Goal: Task Accomplishment & Management: Use online tool/utility

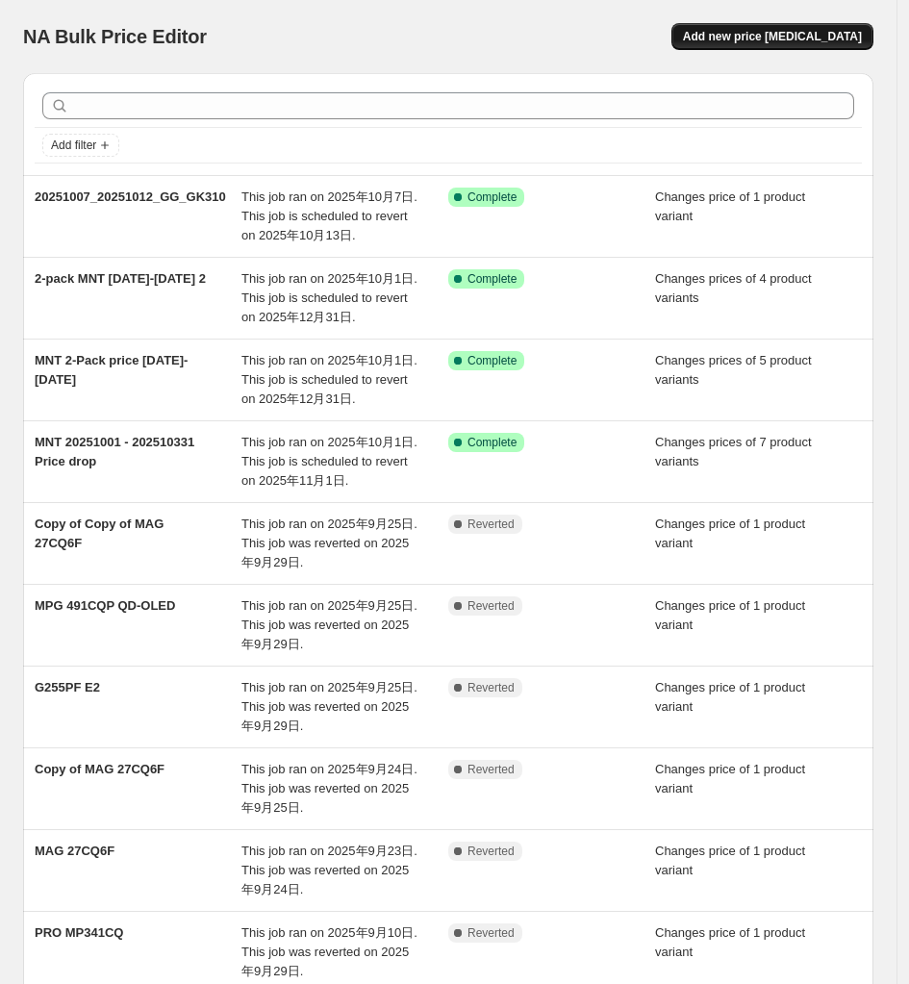
click at [810, 39] on span "Add new price [MEDICAL_DATA]" at bounding box center [772, 36] width 179 height 15
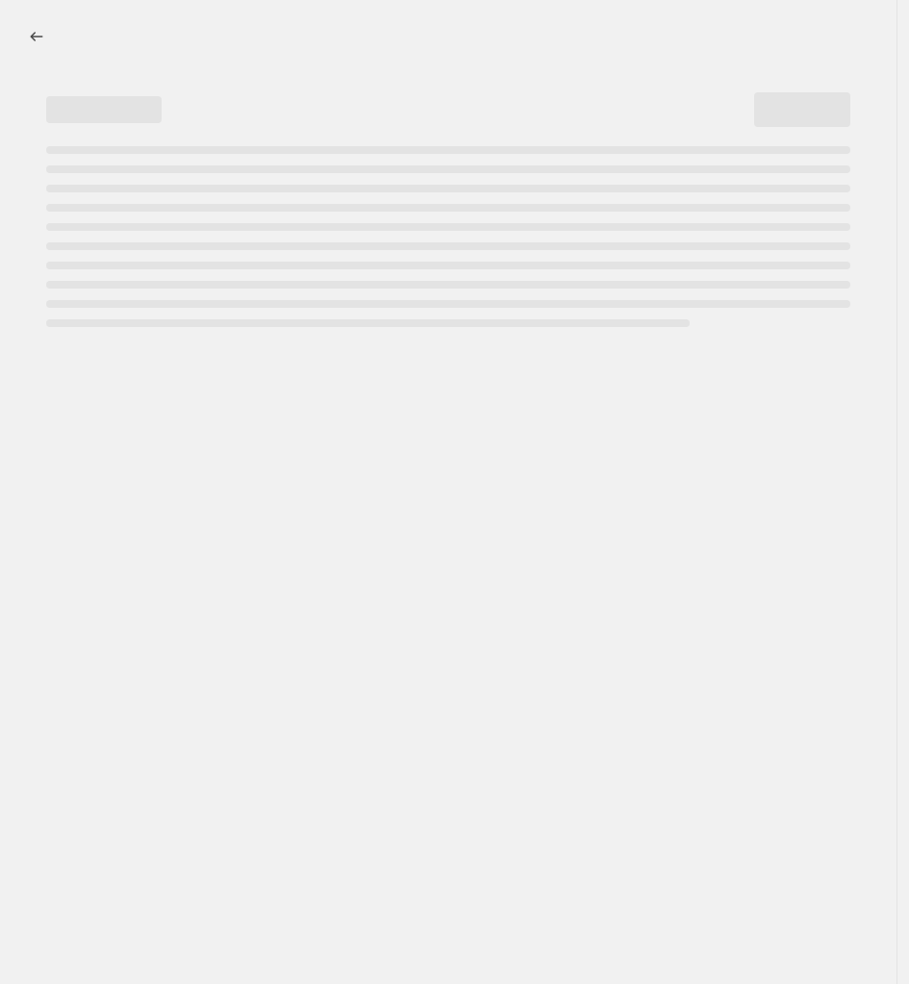
select select "percentage"
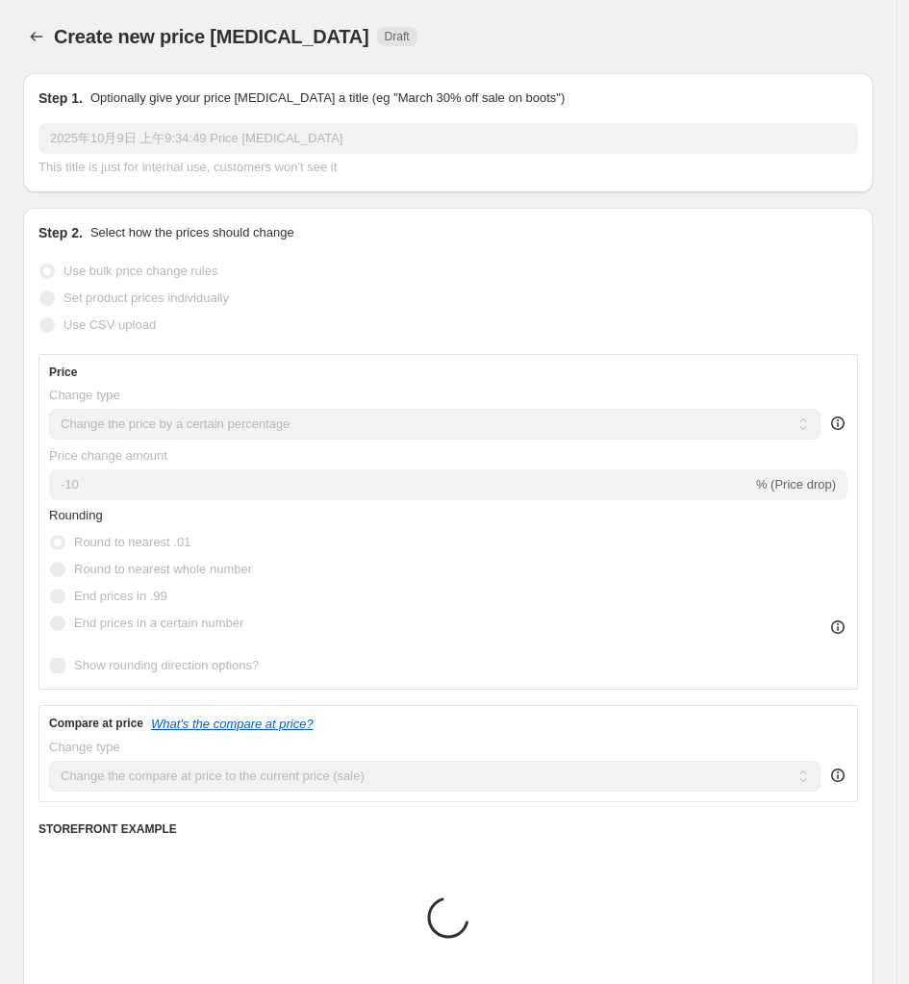
click at [141, 135] on input "2025年10月9日 上午9:34:49 Price [MEDICAL_DATA]" at bounding box center [448, 138] width 820 height 31
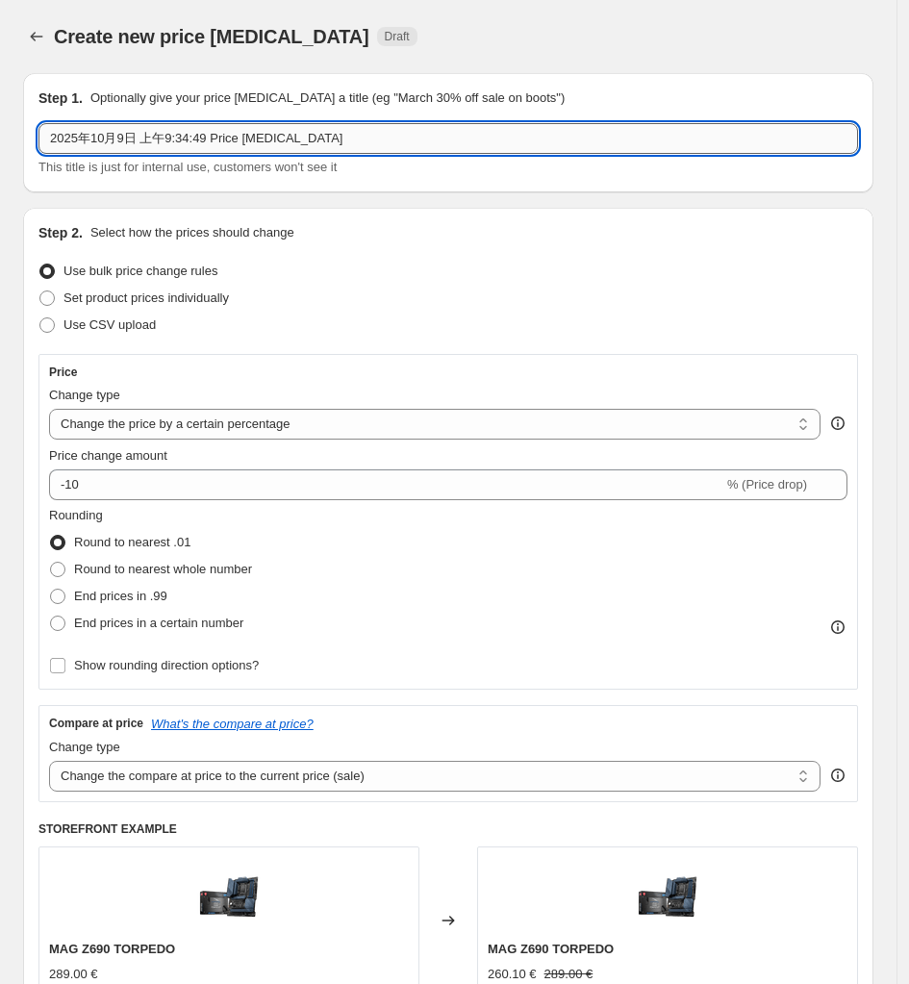
click at [141, 135] on input "2025年10月9日 上午9:34:49 Price [MEDICAL_DATA]" at bounding box center [448, 138] width 820 height 31
paste input "MAG 274CQF"
click at [405, 142] on input "MAG 274CQF" at bounding box center [448, 138] width 820 height 31
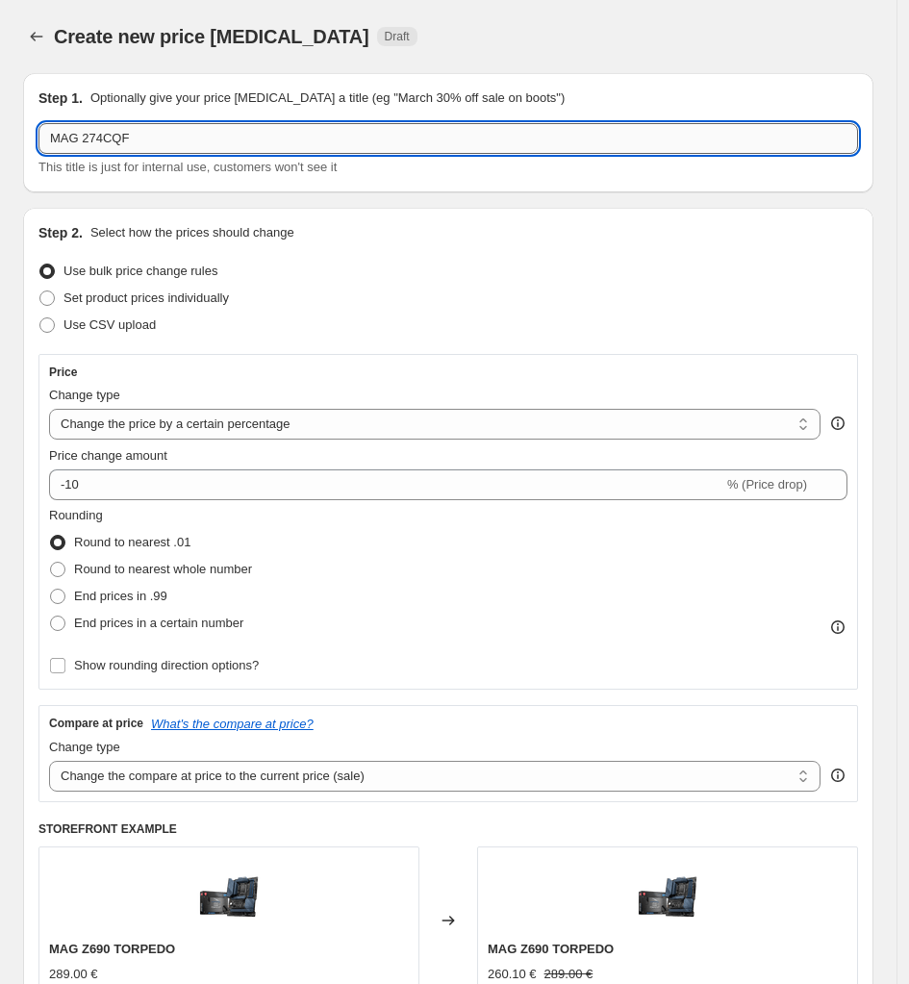
click at [306, 147] on input "MAG 274CQF" at bounding box center [448, 138] width 820 height 31
type input "MAG 274CQF"
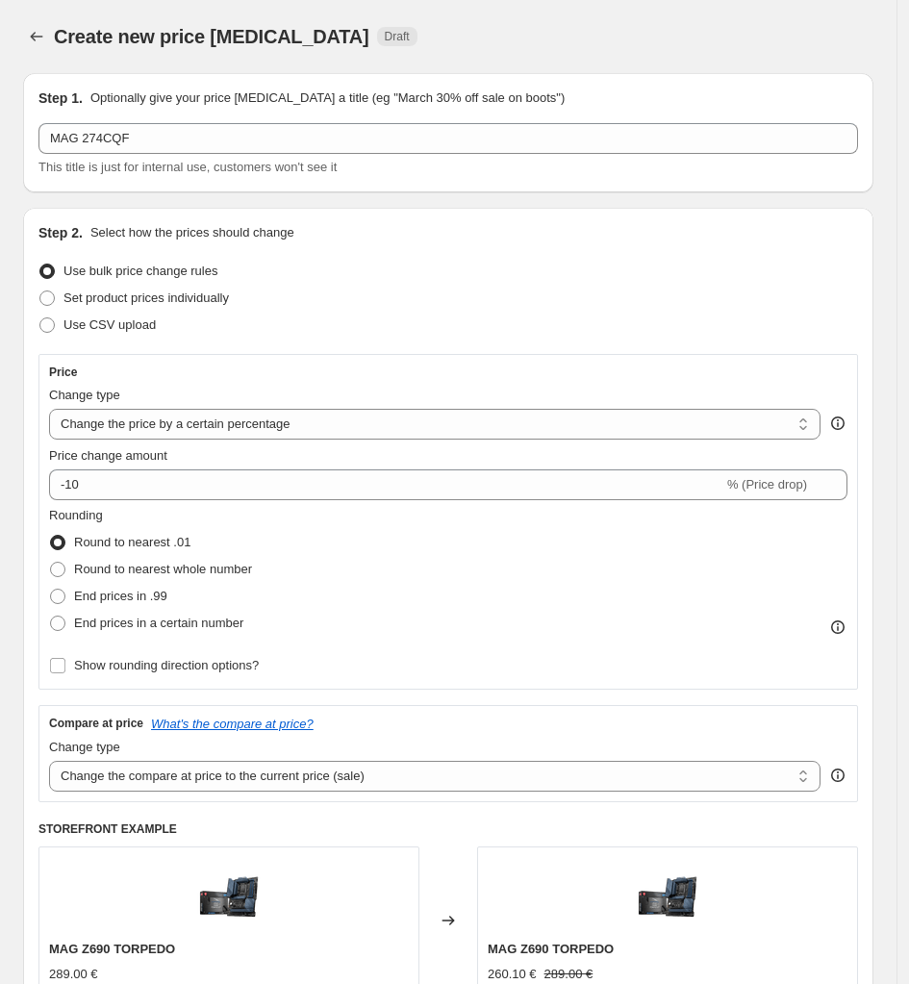
click at [322, 306] on div "Set product prices individually" at bounding box center [448, 298] width 820 height 27
click at [112, 309] on label "Set product prices individually" at bounding box center [133, 298] width 191 height 27
click at [40, 292] on input "Set product prices individually" at bounding box center [39, 291] width 1 height 1
radio input "true"
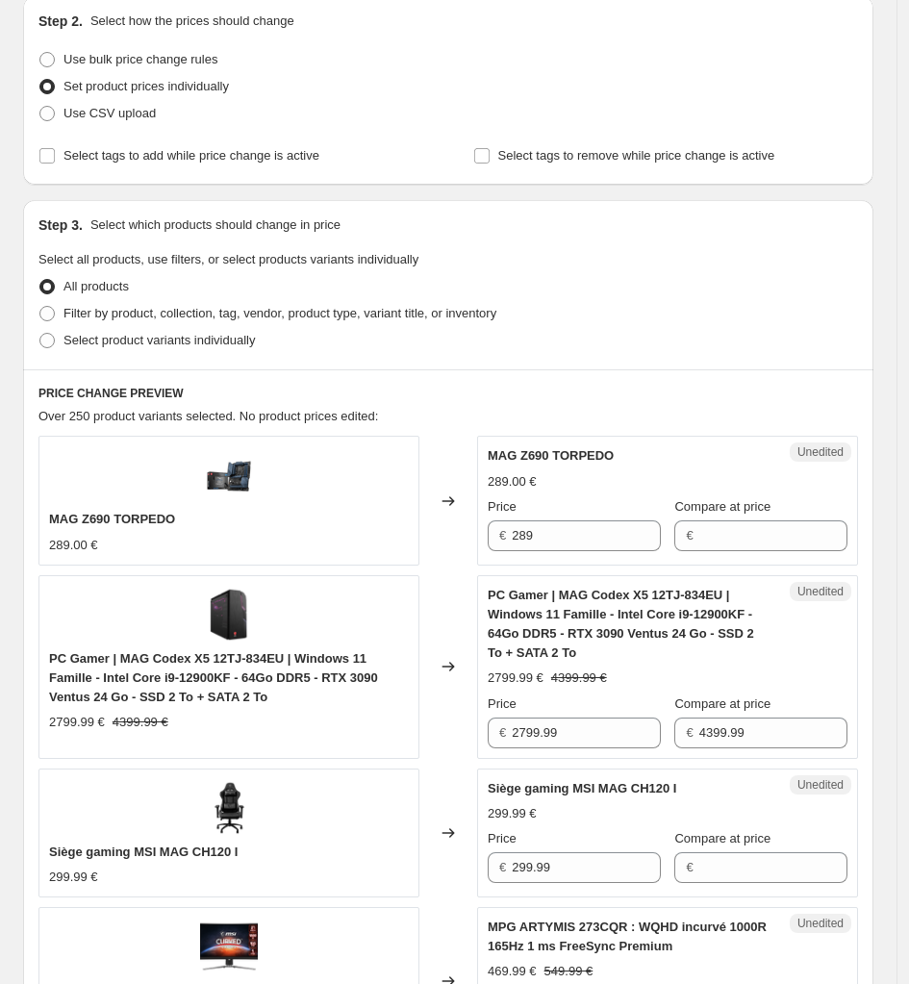
scroll to position [241, 0]
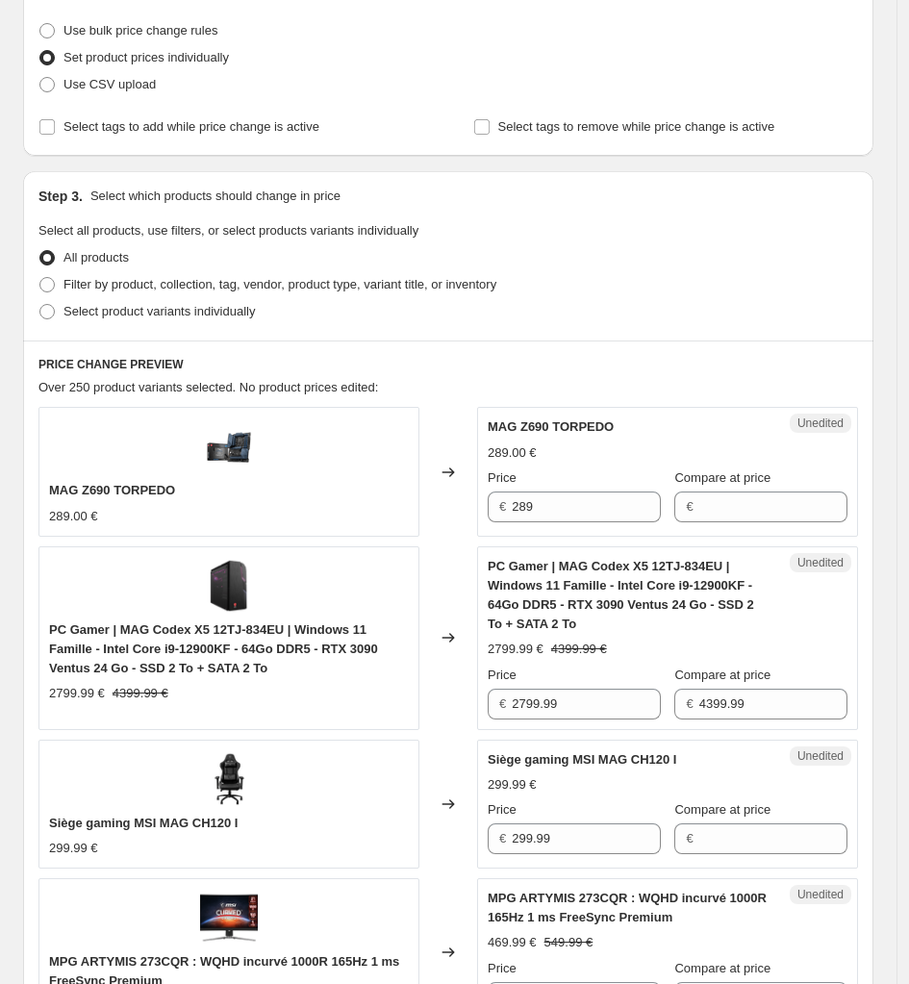
click at [116, 328] on div "Step 3. Select which products should change in price Select all products, use f…" at bounding box center [448, 255] width 851 height 169
click at [118, 317] on span "Select product variants individually" at bounding box center [159, 311] width 191 height 14
click at [40, 305] on input "Select product variants individually" at bounding box center [39, 304] width 1 height 1
radio input "true"
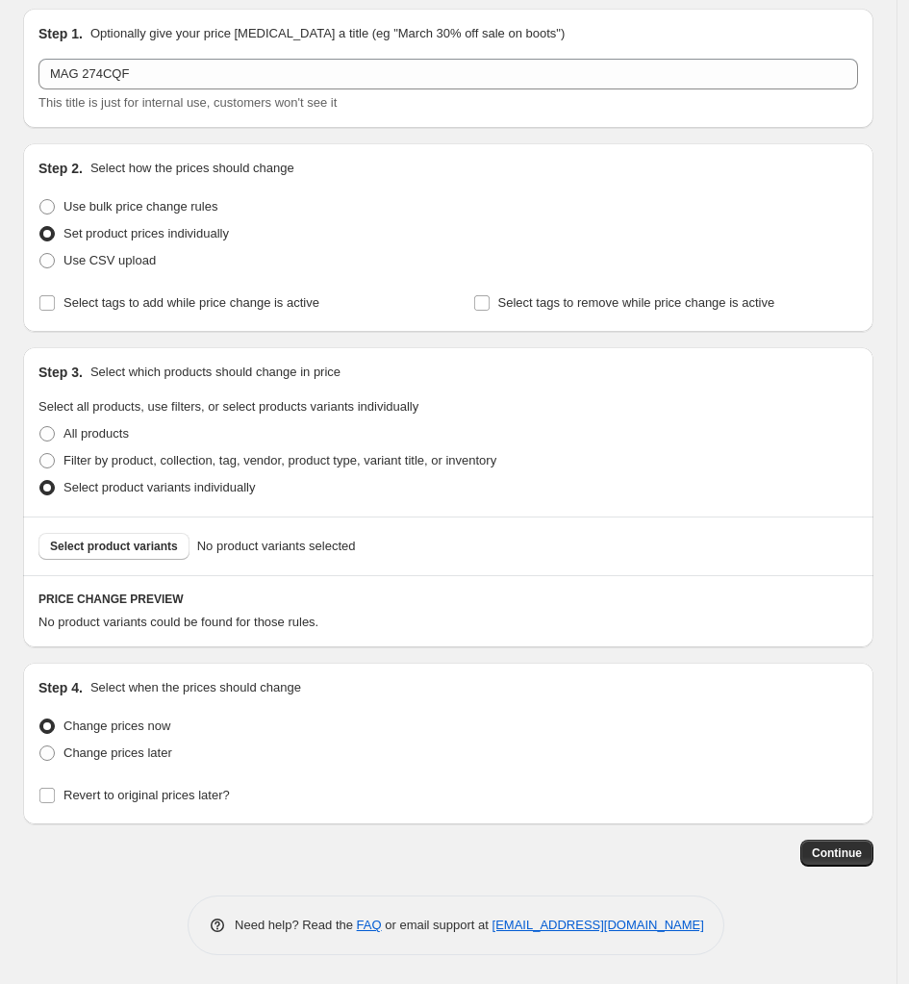
scroll to position [67, 0]
click at [152, 554] on button "Select product variants" at bounding box center [113, 546] width 151 height 27
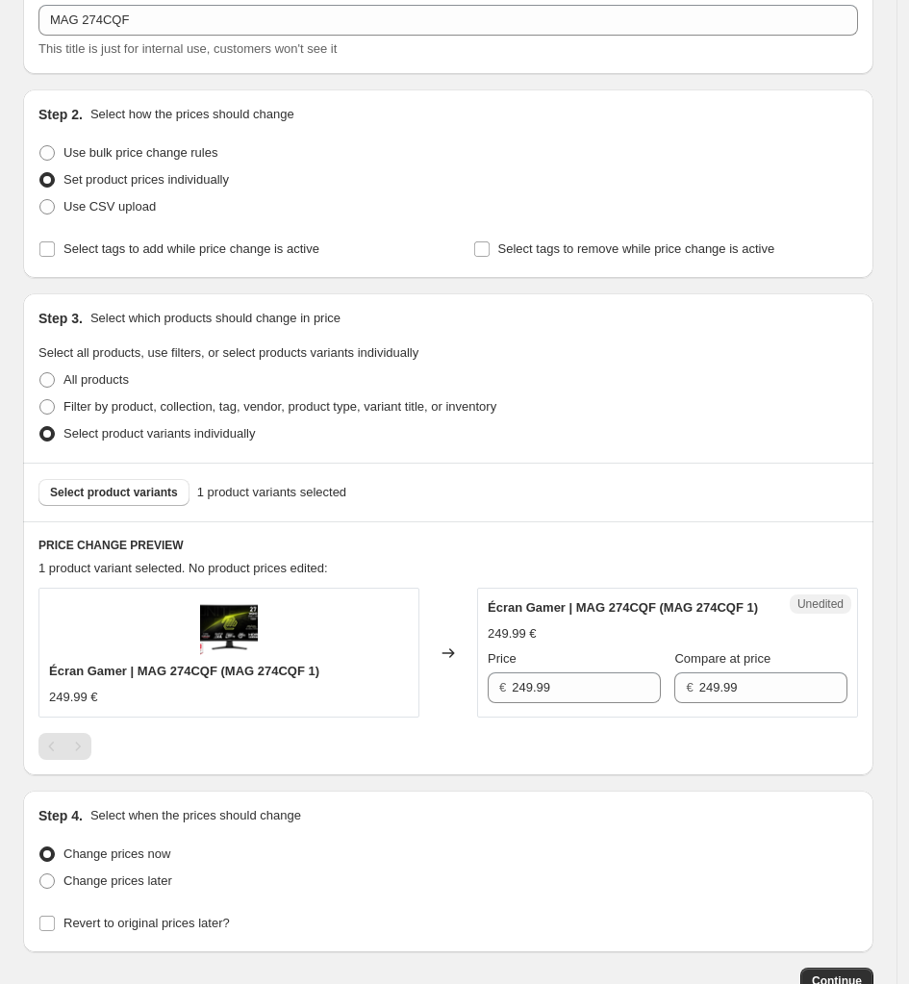
scroll to position [248, 0]
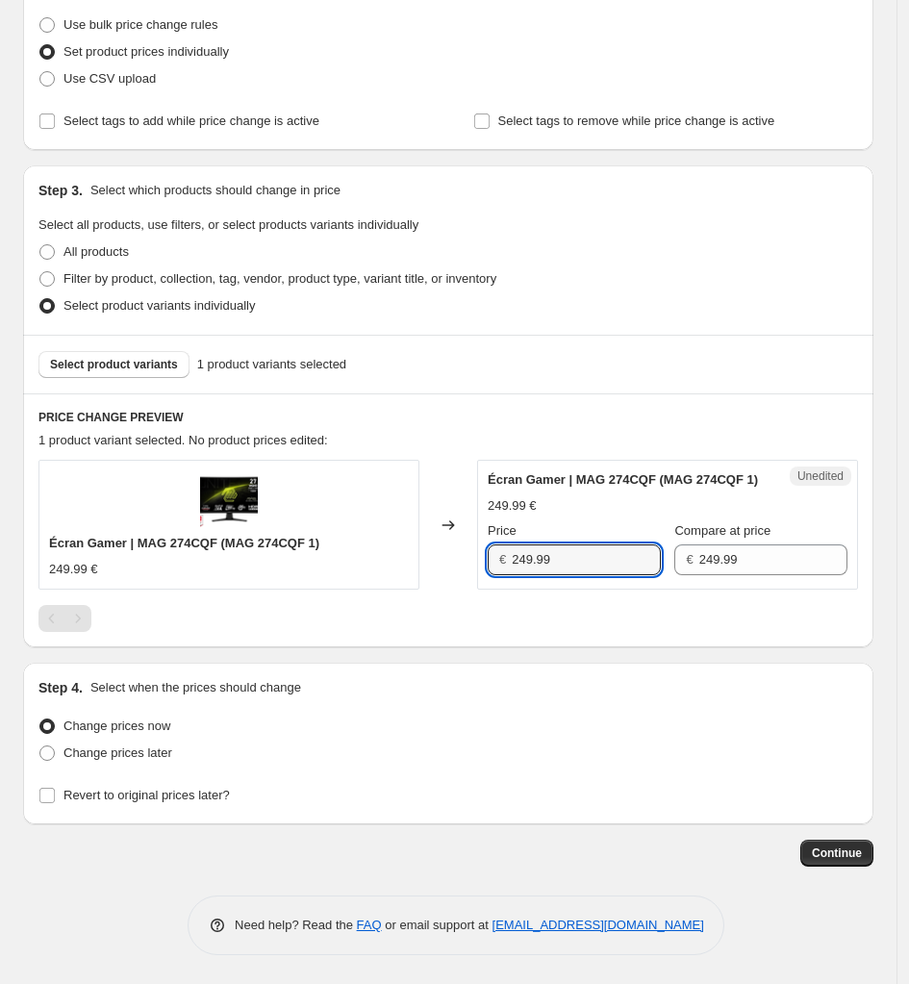
drag, startPoint x: 601, startPoint y: 566, endPoint x: 477, endPoint y: 572, distance: 124.3
click at [425, 573] on div "Écran Gamer | MAG 274CQF (MAG 274CQF 1) 249.99 € Changed to Unedited Écran Game…" at bounding box center [448, 524] width 820 height 129
type input "149.99"
click at [96, 797] on span "Revert to original prices later?" at bounding box center [147, 795] width 166 height 14
click at [55, 797] on input "Revert to original prices later?" at bounding box center [46, 795] width 15 height 15
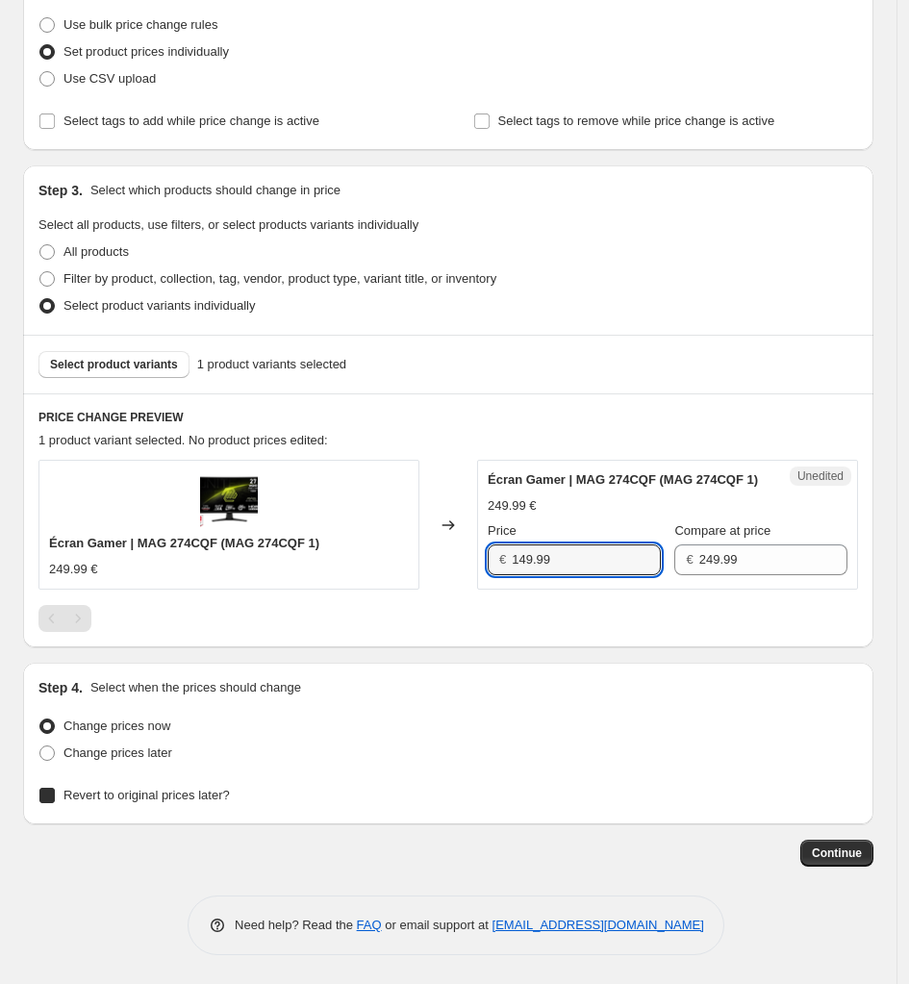
checkbox input "true"
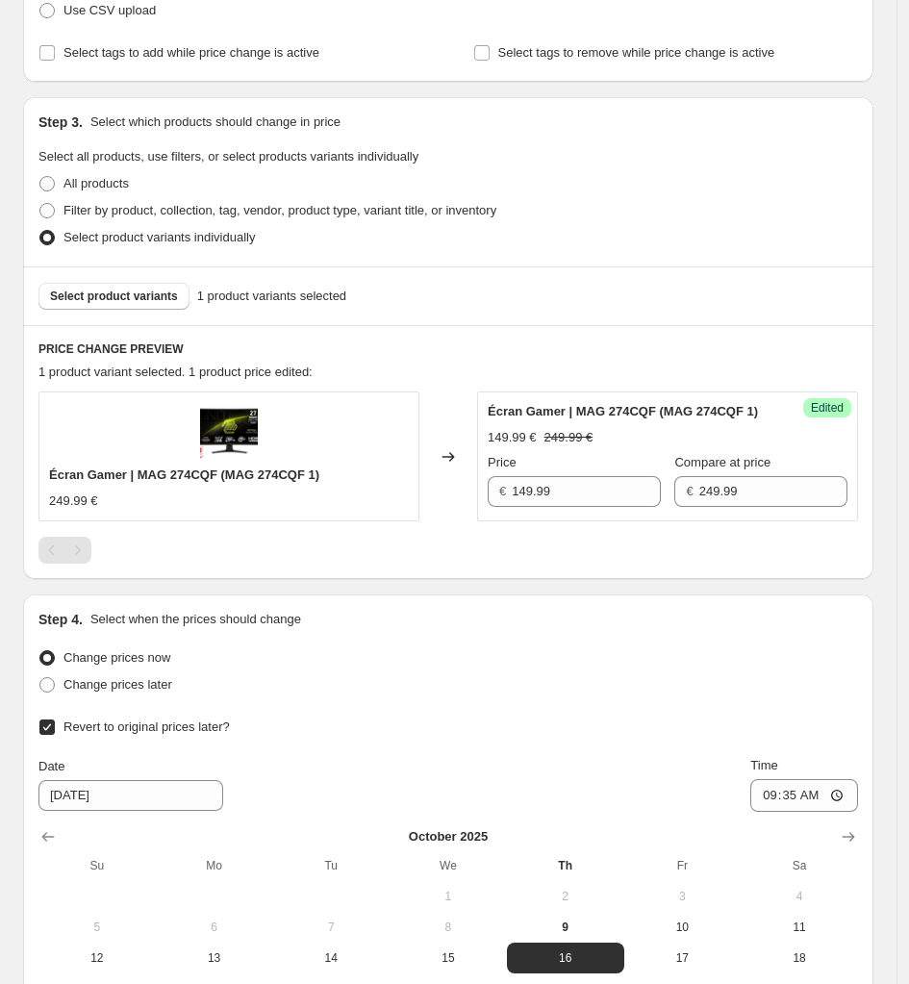
scroll to position [577, 0]
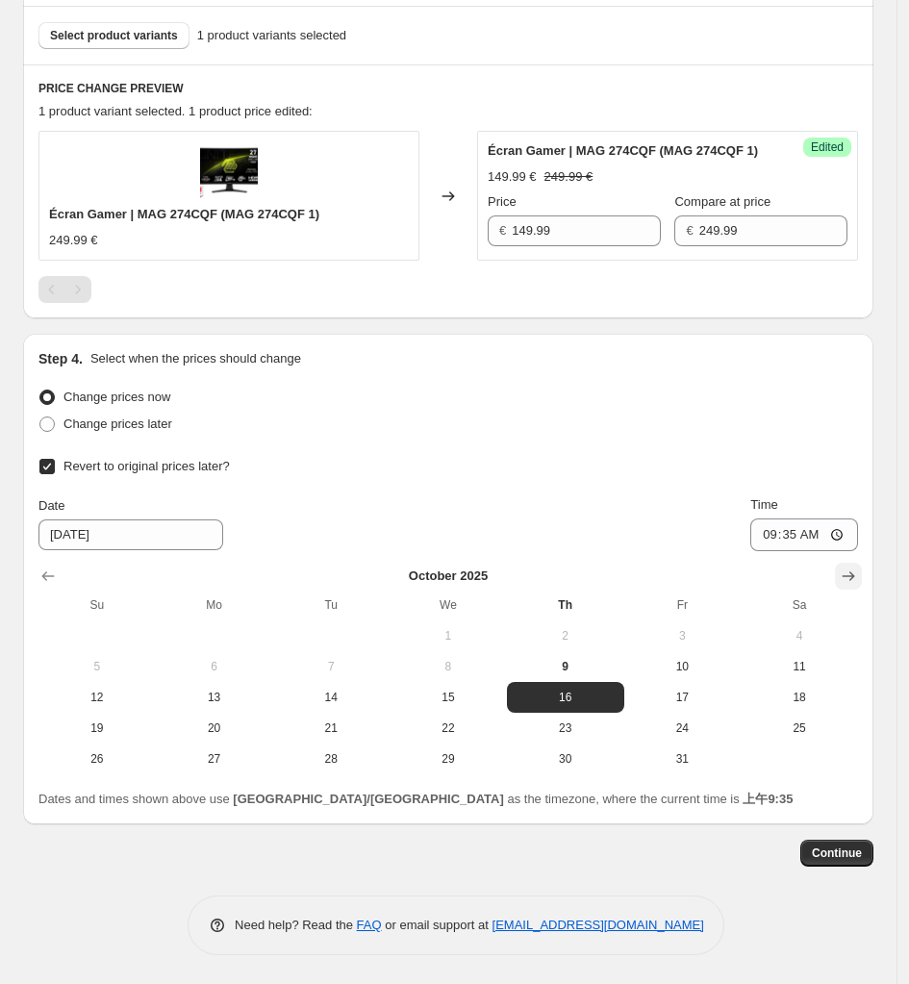
click at [857, 575] on icon "Show next month, November 2025" at bounding box center [848, 576] width 19 height 19
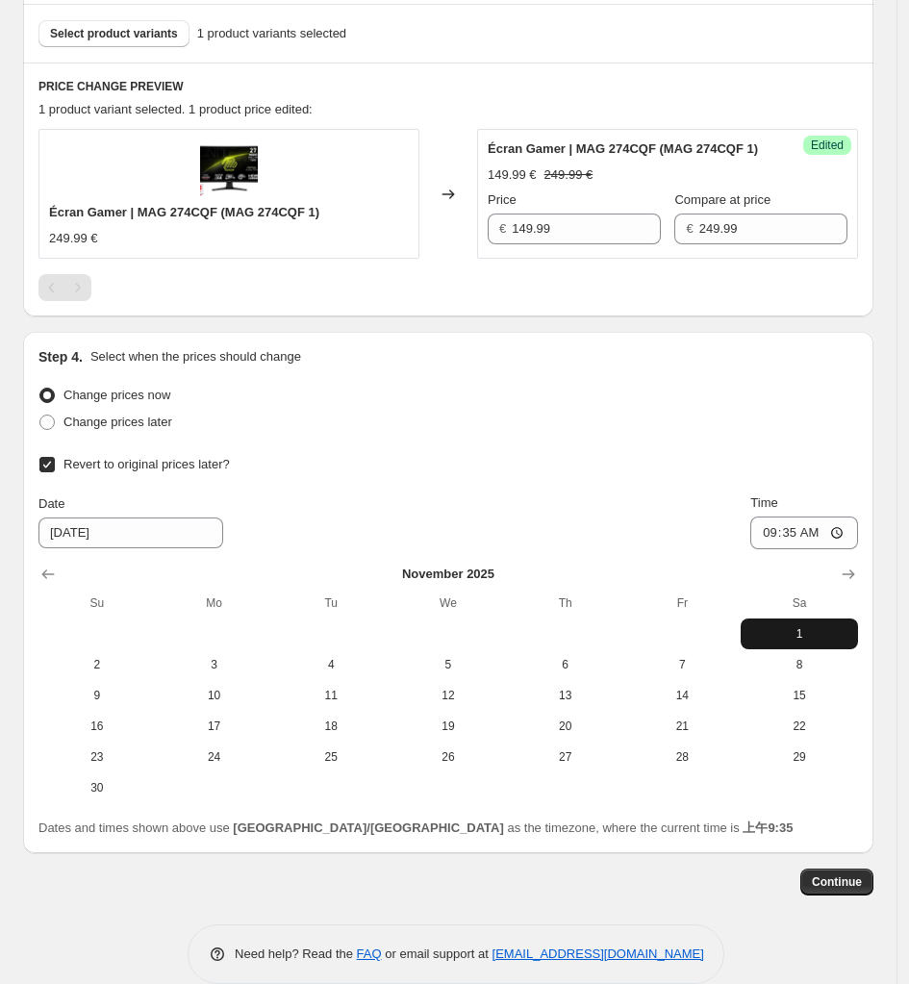
click at [784, 645] on button "1" at bounding box center [799, 634] width 117 height 31
type input "[DATE]"
click at [858, 539] on input "09:35" at bounding box center [805, 533] width 108 height 33
click at [852, 539] on input "09:35" at bounding box center [805, 533] width 108 height 33
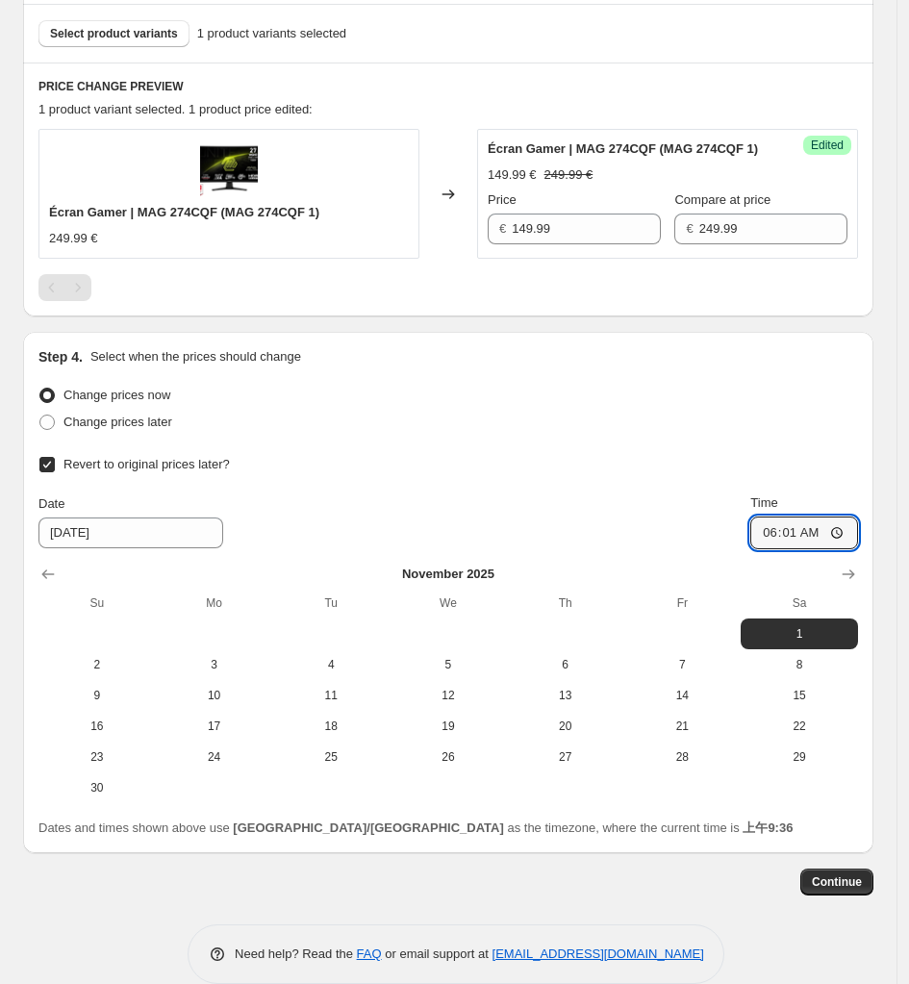
click at [800, 421] on div "Change prices later" at bounding box center [448, 422] width 820 height 27
click at [856, 533] on input "06:01" at bounding box center [805, 533] width 108 height 33
click at [816, 439] on div "Change prices now Change prices later Revert to original prices later? Date [DA…" at bounding box center [448, 592] width 820 height 421
click at [801, 544] on input "06:01" at bounding box center [805, 533] width 108 height 33
click at [800, 540] on input "06:01" at bounding box center [805, 533] width 108 height 33
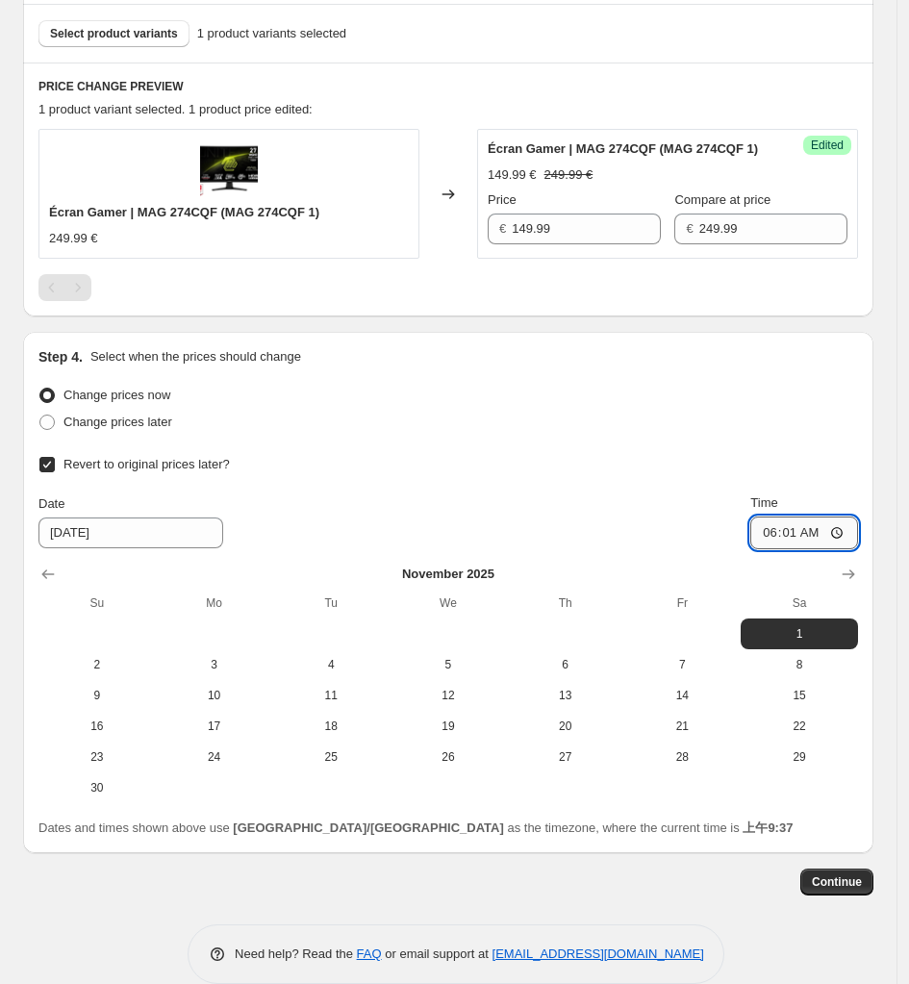
click at [801, 538] on input "06:01" at bounding box center [805, 533] width 108 height 33
click at [785, 538] on input "06:01" at bounding box center [805, 533] width 108 height 33
click at [810, 534] on input "06:01" at bounding box center [805, 533] width 108 height 33
click at [858, 539] on input "06:01" at bounding box center [805, 533] width 108 height 33
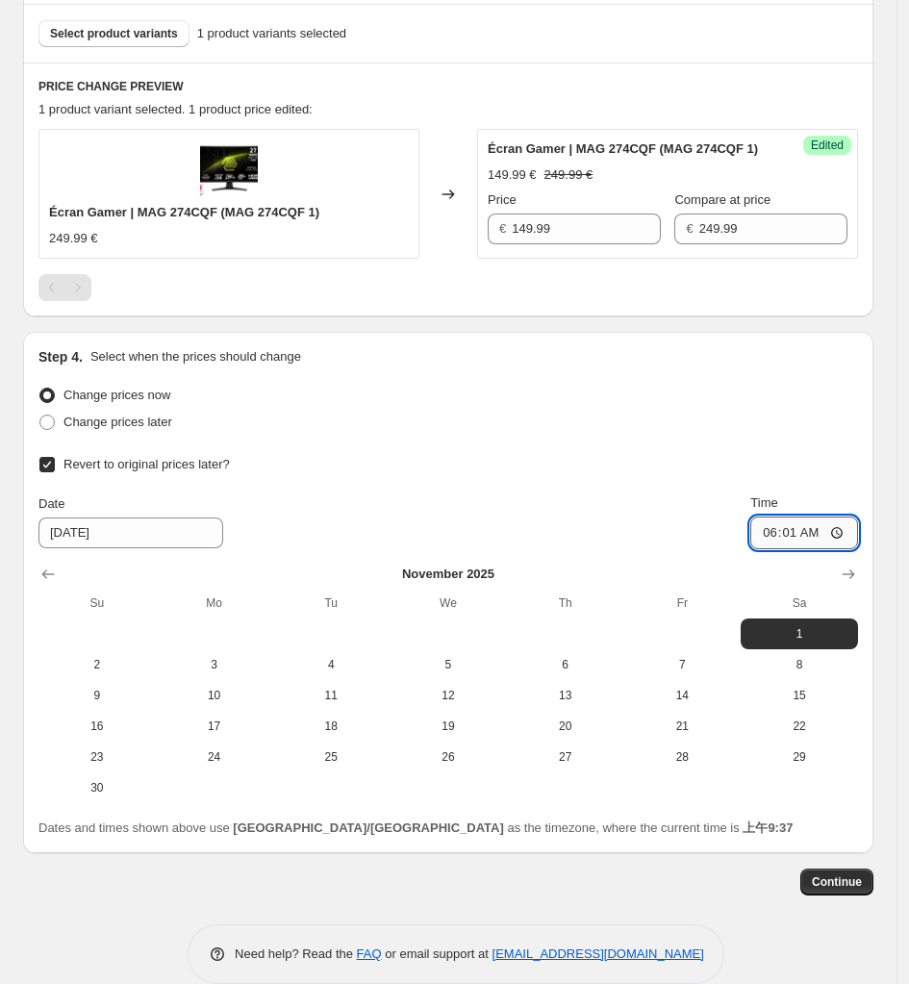
click at [857, 537] on input "06:01" at bounding box center [805, 533] width 108 height 33
type input "07:01"
click at [777, 467] on div "Revert to original prices later?" at bounding box center [448, 464] width 820 height 27
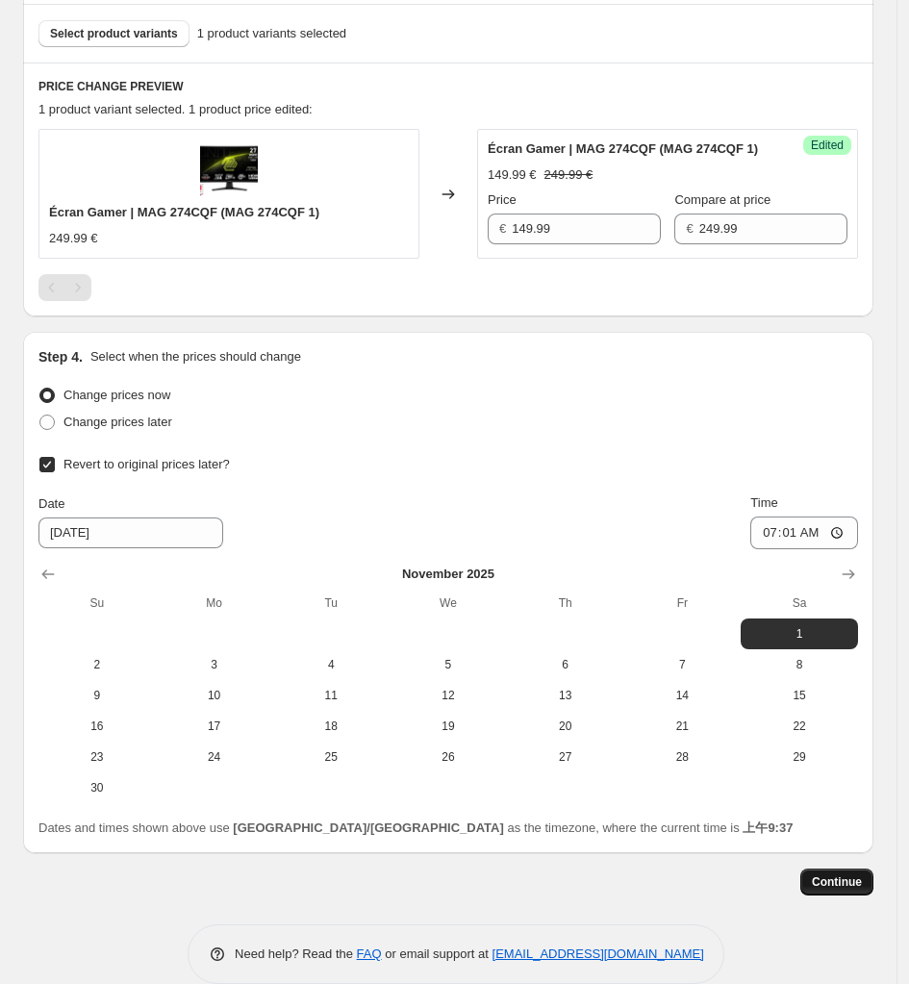
click at [840, 889] on span "Continue" at bounding box center [837, 882] width 50 height 15
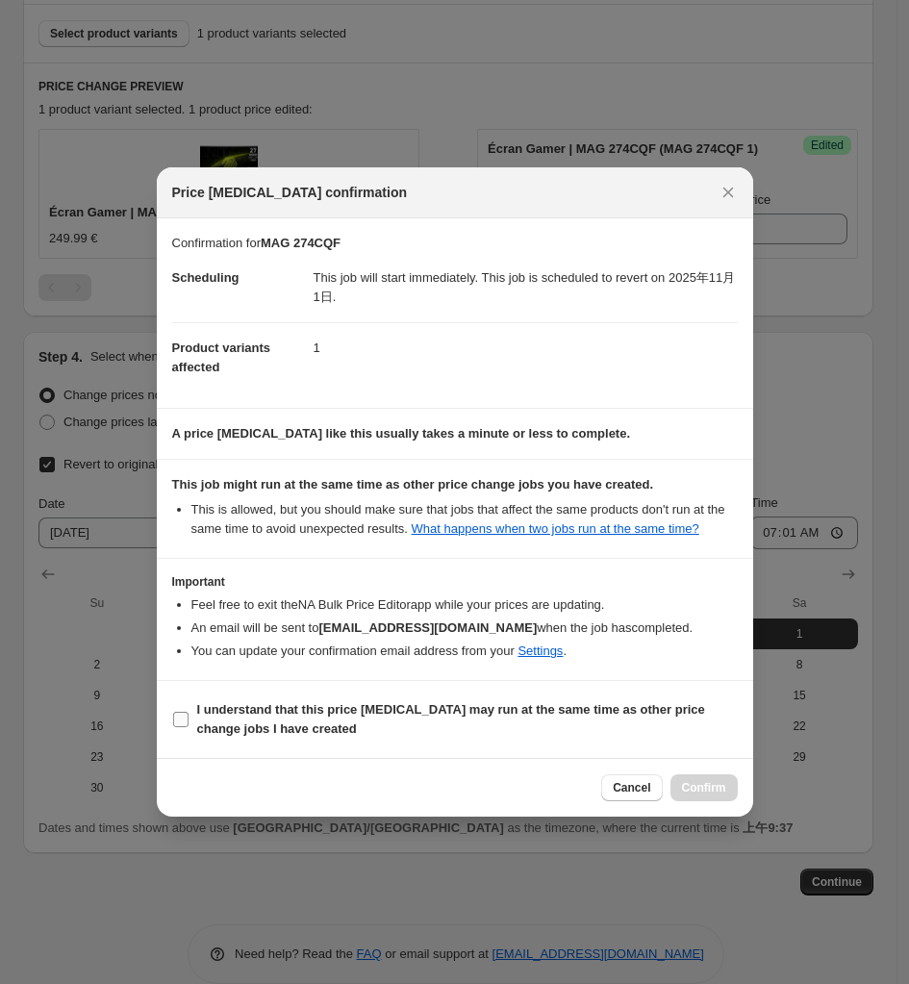
click at [237, 731] on b "I understand that this price [MEDICAL_DATA] may run at the same time as other p…" at bounding box center [451, 719] width 508 height 34
click at [189, 727] on input "I understand that this price [MEDICAL_DATA] may run at the same time as other p…" at bounding box center [180, 719] width 15 height 15
checkbox input "true"
click at [689, 794] on span "Confirm" at bounding box center [704, 787] width 44 height 15
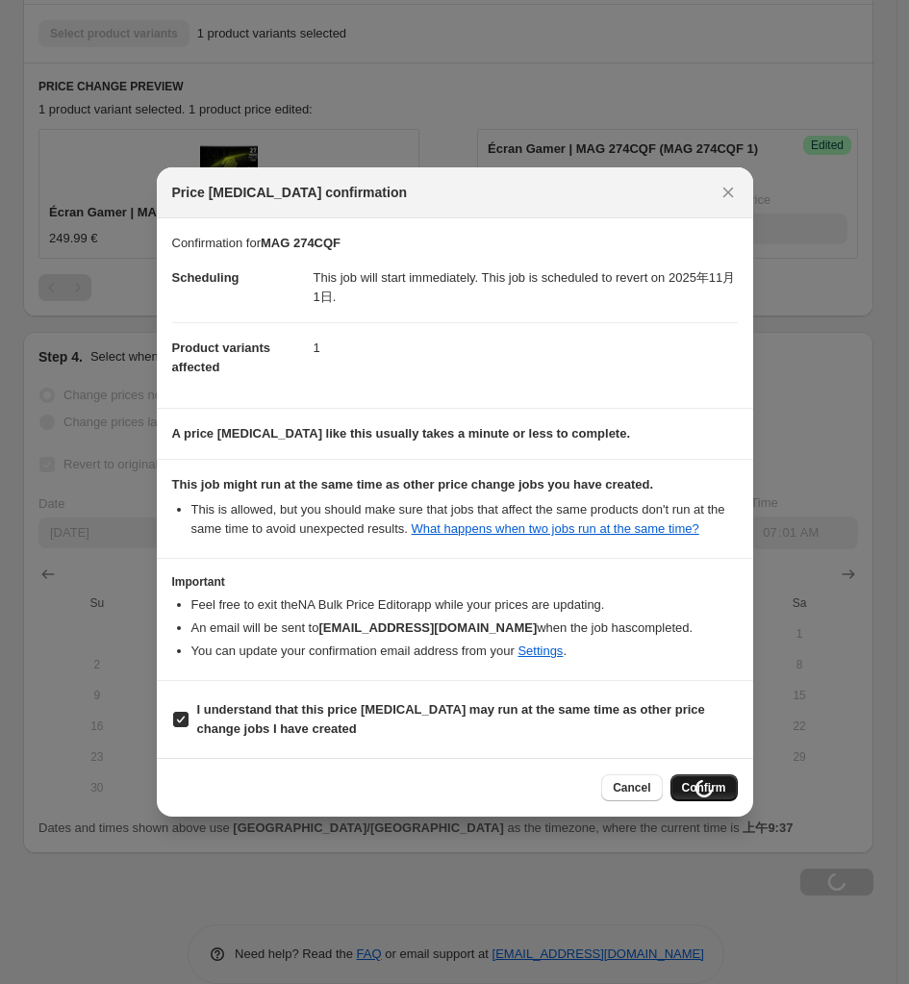
type input "MAG 274CQF"
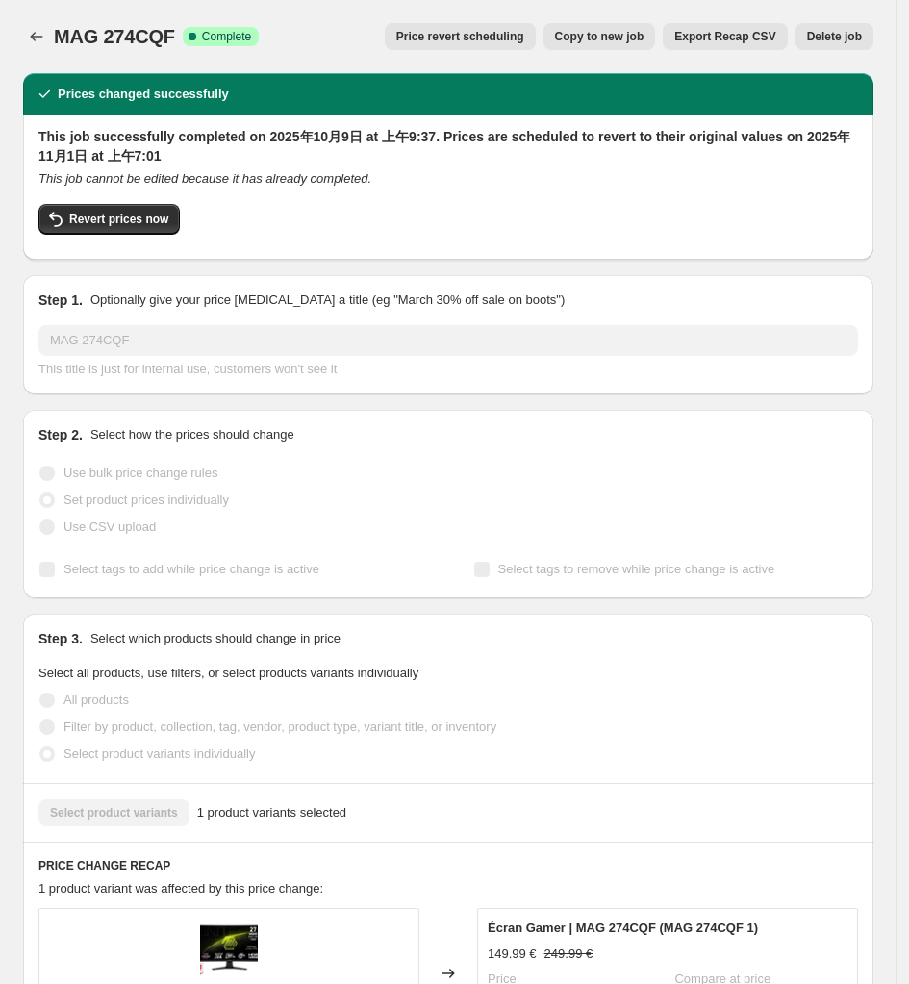
click at [50, 30] on div at bounding box center [38, 36] width 31 height 27
click at [35, 29] on icon "Price change jobs" at bounding box center [36, 36] width 19 height 19
